Goal: Task Accomplishment & Management: Manage account settings

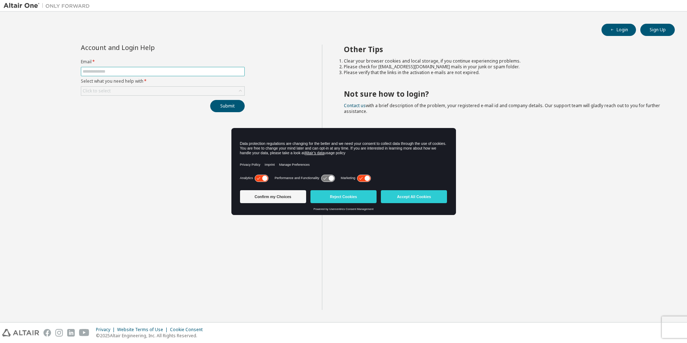
click at [145, 69] on input "text" at bounding box center [163, 72] width 160 height 6
type input "**********"
click at [126, 87] on div "Click to select" at bounding box center [162, 91] width 163 height 9
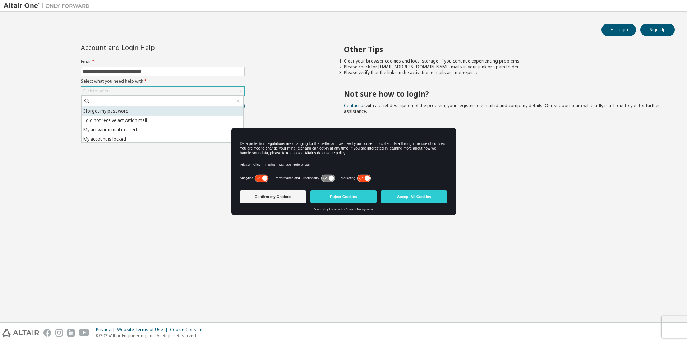
click at [127, 110] on li "I forgot my password" at bounding box center [163, 110] width 162 height 9
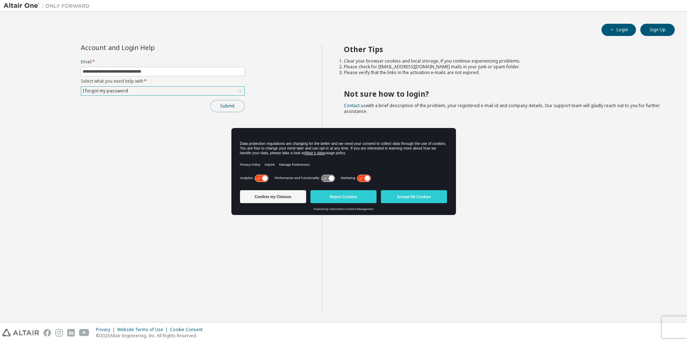
click at [226, 106] on button "Submit" at bounding box center [227, 106] width 34 height 12
click at [439, 201] on button "Accept All Cookies" at bounding box center [414, 196] width 66 height 13
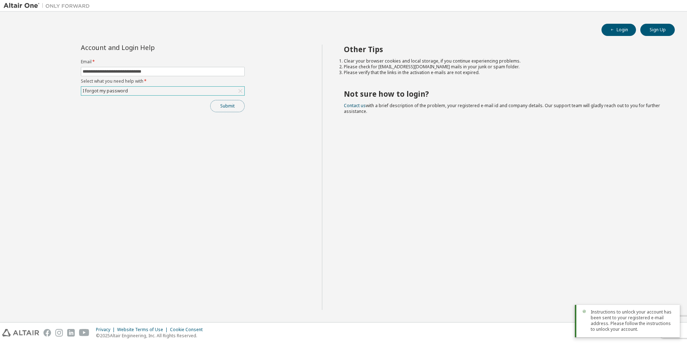
click at [234, 107] on button "Submit" at bounding box center [227, 106] width 34 height 12
